Goal: Information Seeking & Learning: Learn about a topic

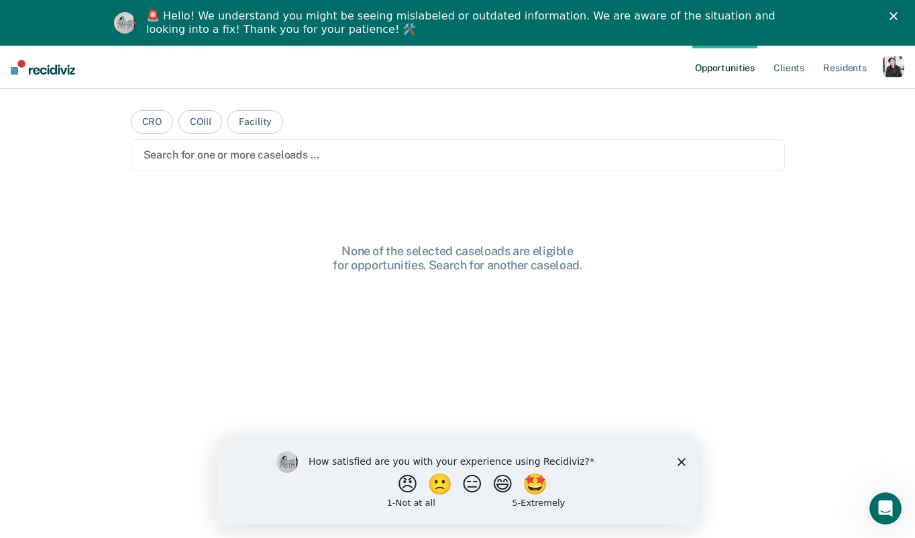
click at [887, 58] on div "button" at bounding box center [893, 66] width 21 height 21
click at [794, 102] on link "Profile" at bounding box center [840, 100] width 108 height 11
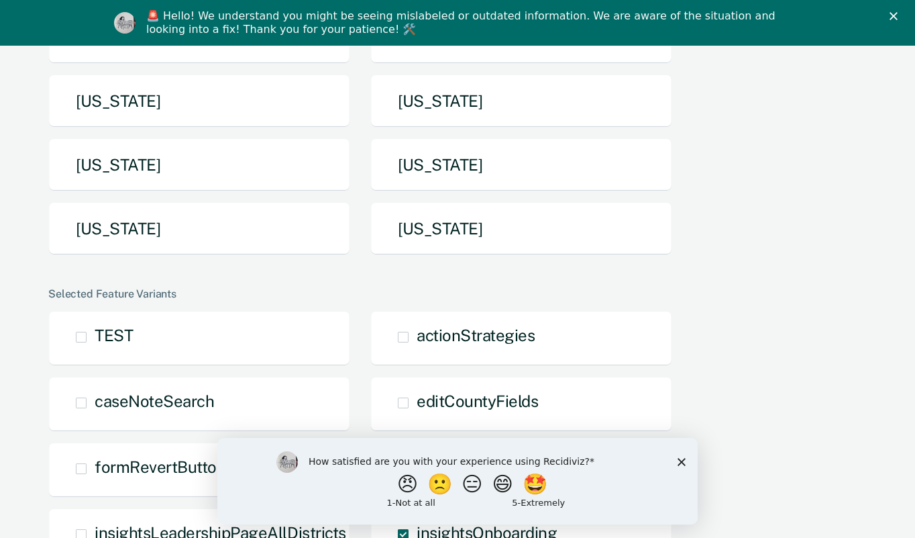
scroll to position [336, 0]
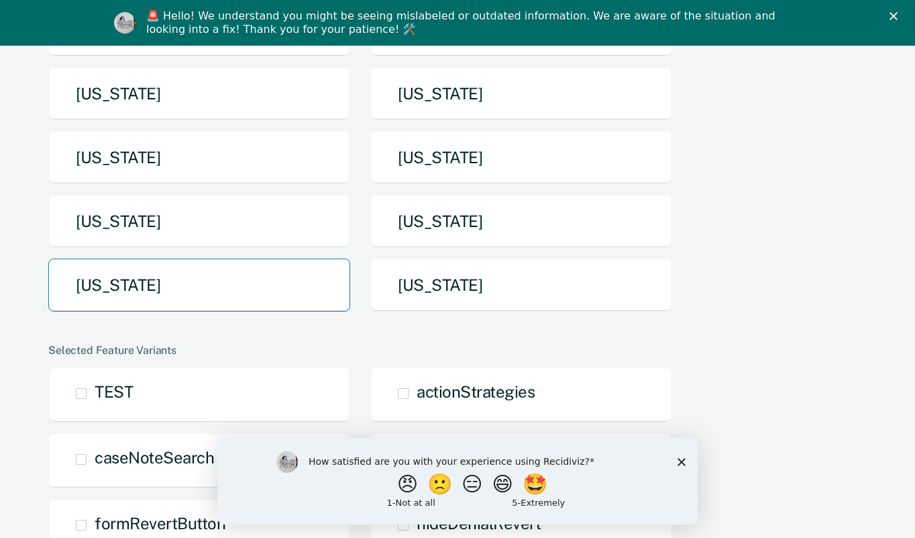
click at [249, 272] on button "Texas" at bounding box center [199, 284] width 302 height 53
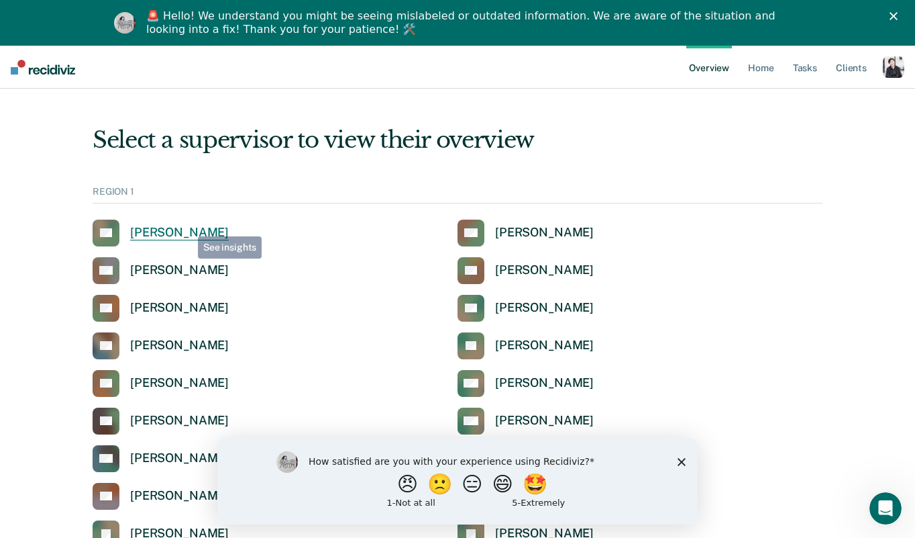
click at [186, 225] on div "Alicia Sanchez" at bounding box center [179, 232] width 99 height 15
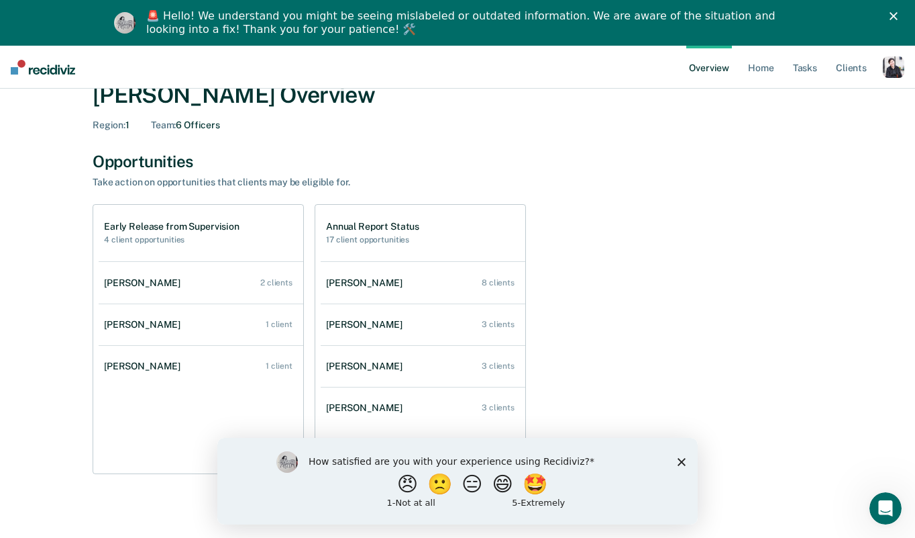
scroll to position [79, 0]
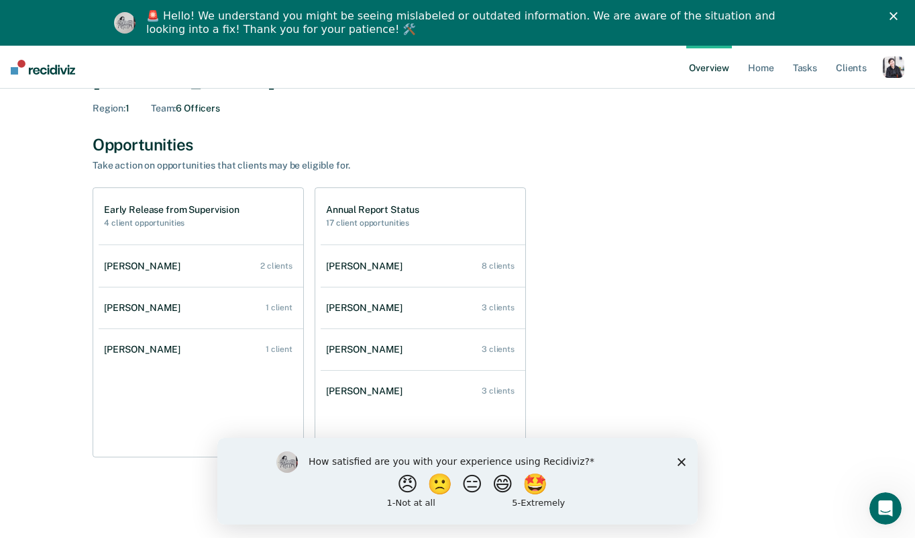
click at [776, 194] on div "Early Release from Supervision 4 client opportunities Julius Matts 2 clients Fe…" at bounding box center [458, 322] width 730 height 270
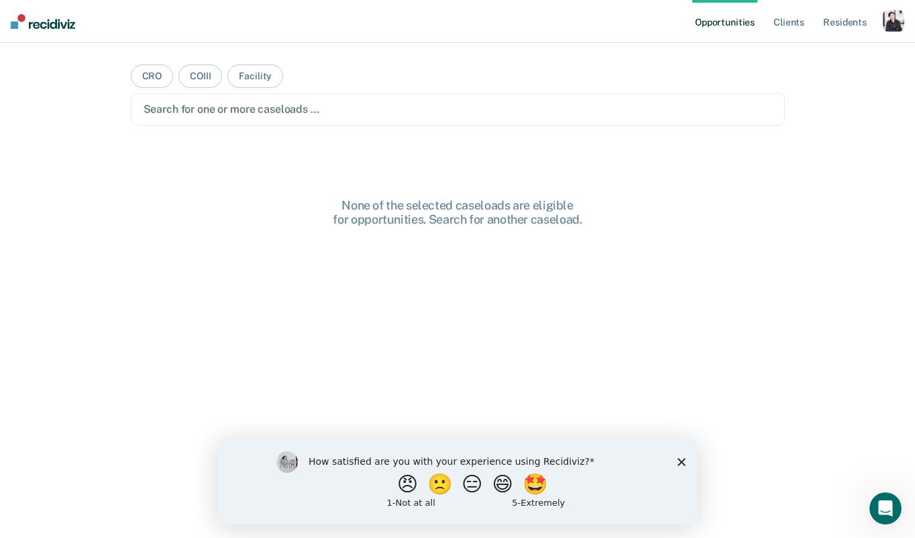
click at [896, 18] on div "button" at bounding box center [893, 20] width 21 height 21
click at [790, 52] on link "Profile" at bounding box center [840, 54] width 108 height 11
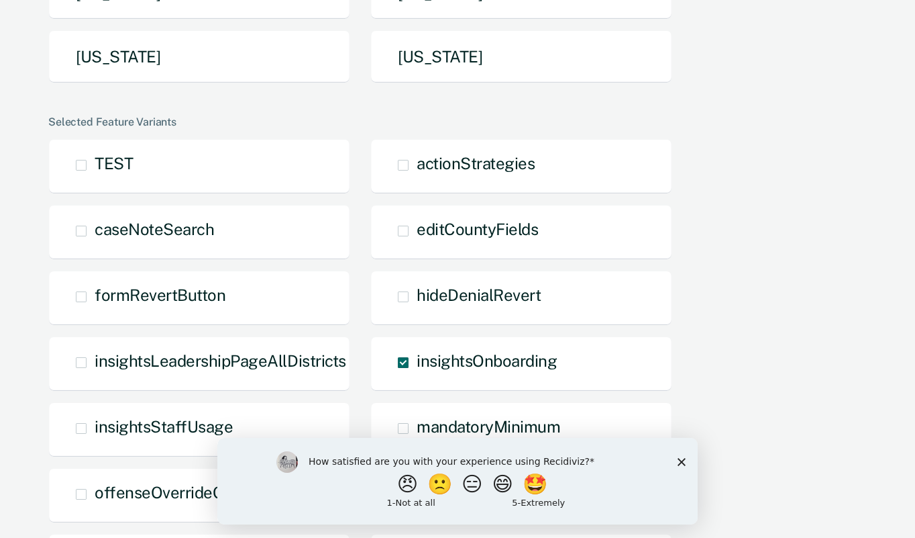
scroll to position [536, 0]
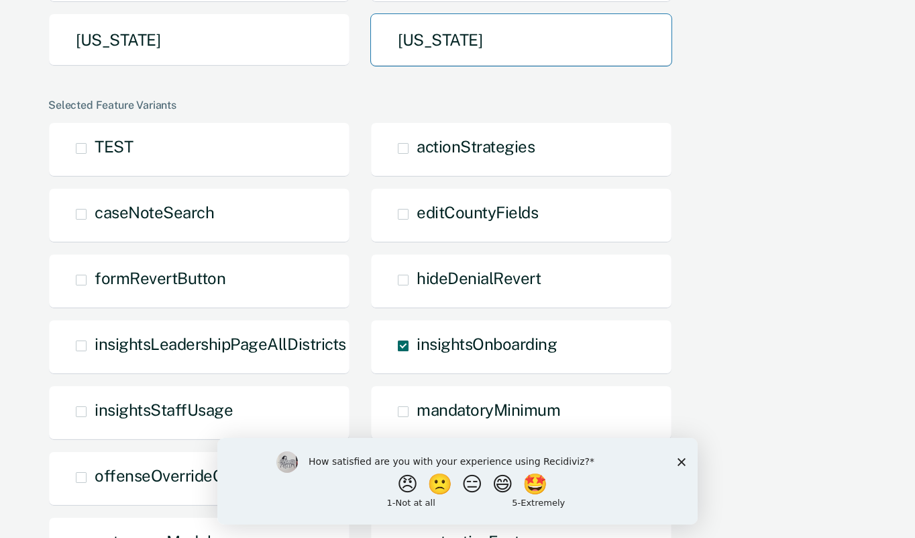
click at [469, 49] on button "[US_STATE]" at bounding box center [521, 39] width 302 height 53
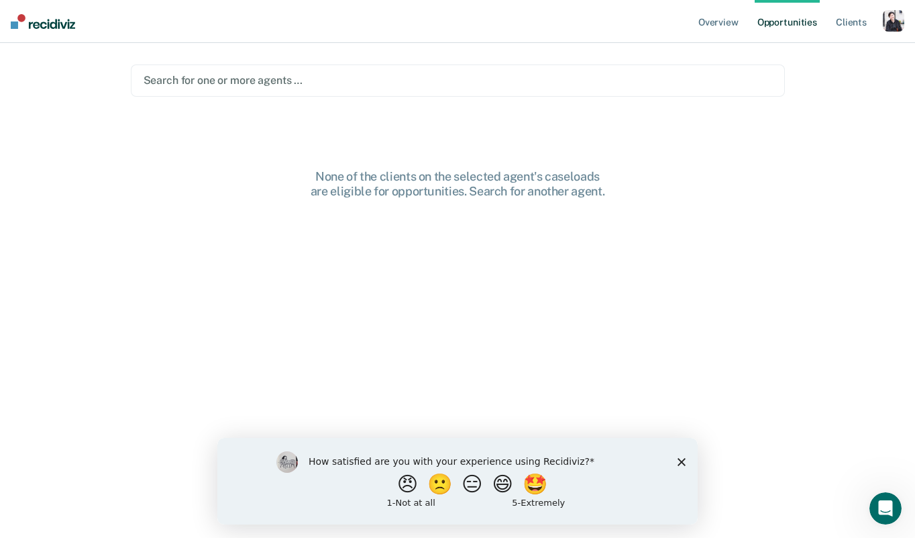
click at [680, 459] on polygon "Close survey" at bounding box center [682, 461] width 8 height 8
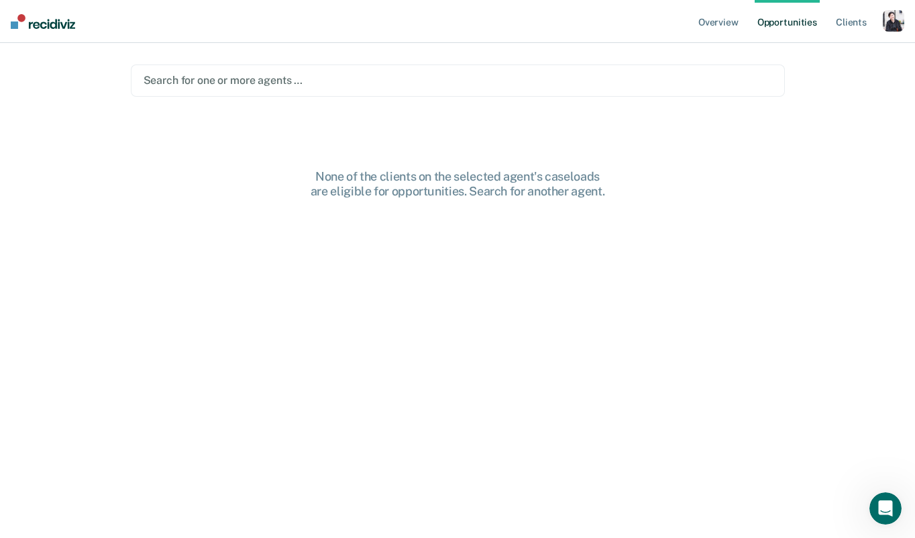
click at [311, 84] on div at bounding box center [458, 79] width 629 height 15
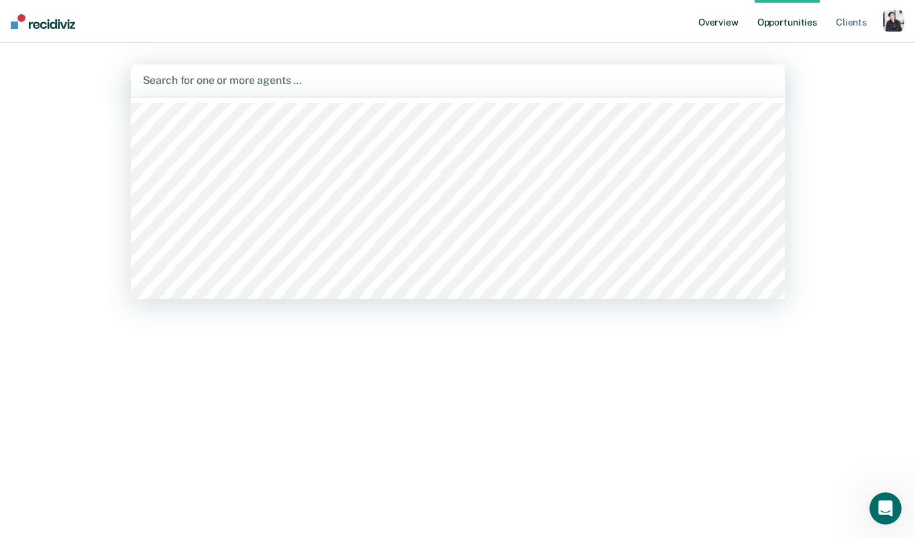
click at [717, 22] on link "Overview" at bounding box center [719, 21] width 46 height 43
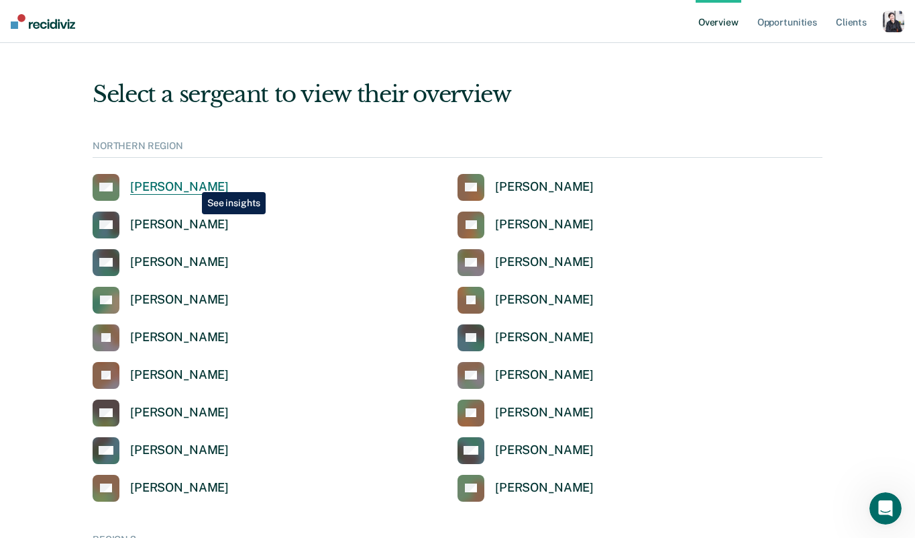
click at [192, 182] on div "Brandi Herrera" at bounding box center [179, 186] width 99 height 15
